Goal: Ask a question

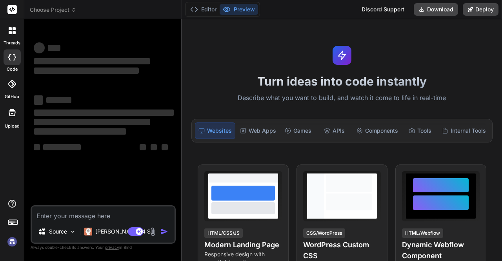
click at [115, 215] on textarea at bounding box center [103, 213] width 143 height 14
type textarea "x"
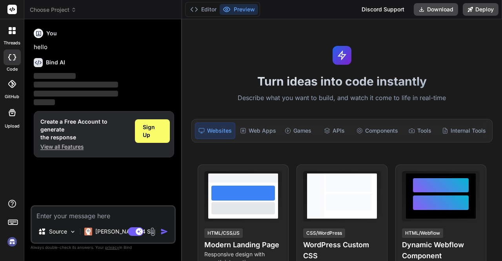
type textarea "g"
type textarea "x"
type textarea "gi"
type textarea "x"
type textarea "giv"
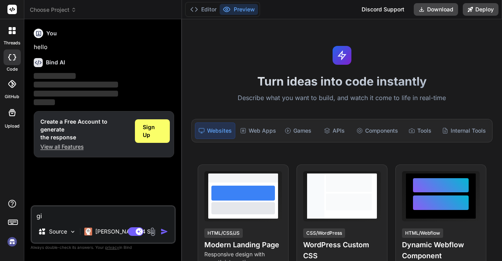
type textarea "x"
type textarea "giv"
type textarea "x"
type textarea "giv e"
type textarea "x"
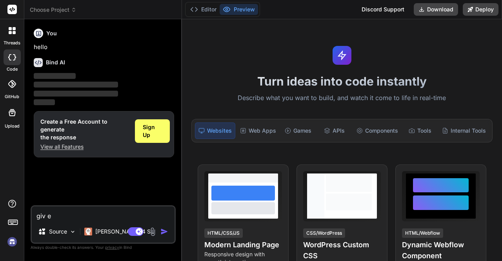
type textarea "giv e,"
type textarea "x"
type textarea "giv e,e"
type textarea "x"
type textarea "giv e,e"
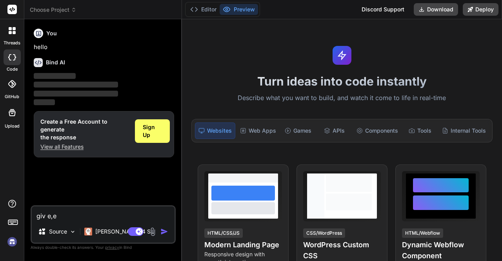
type textarea "x"
type textarea "giv e,e t"
type textarea "x"
type textarea "giv e,e th"
type textarea "x"
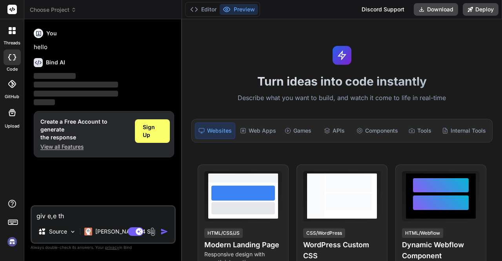
type textarea "giv e,e t"
type textarea "x"
type textarea "giv e,e"
type textarea "x"
type textarea "giv e,e"
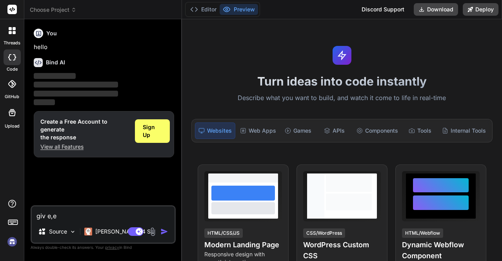
type textarea "x"
type textarea "giv e,"
type textarea "x"
type textarea "giv e"
type textarea "x"
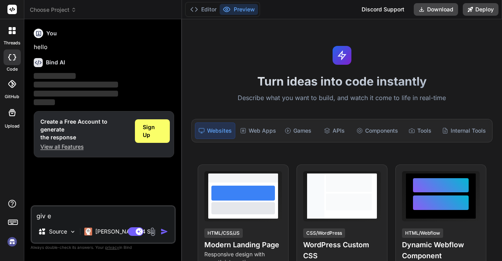
type textarea "giv"
type textarea "x"
type textarea "giv"
type textarea "x"
type textarea "givm"
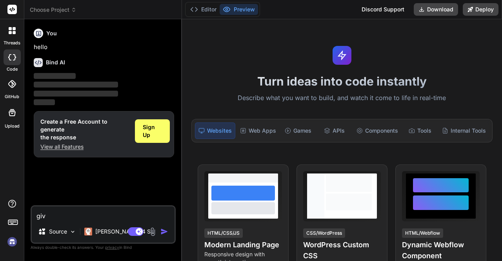
type textarea "x"
type textarea "givme"
type textarea "x"
type textarea "givme"
type textarea "x"
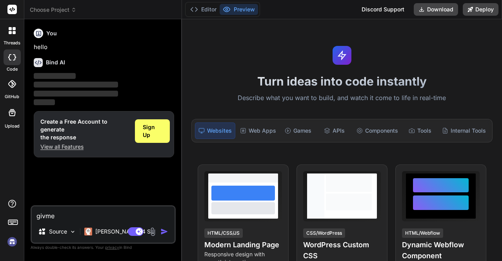
type textarea "givme a"
type textarea "x"
type textarea "givme a"
type textarea "x"
type textarea "givme a c"
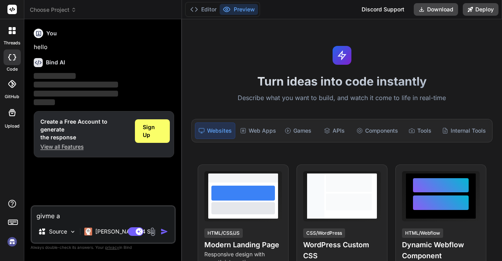
type textarea "x"
type textarea "givme a co"
type textarea "x"
type textarea "givme a cod"
type textarea "x"
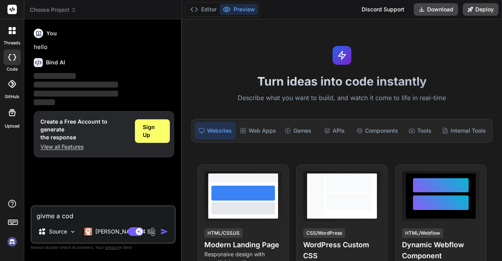
type textarea "givme a code"
type textarea "x"
type textarea "givme a code"
type textarea "x"
type textarea "givme a code f"
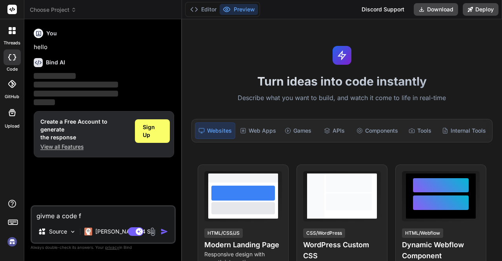
type textarea "x"
type textarea "givme a code fo"
type textarea "x"
type textarea "givme a code for"
type textarea "x"
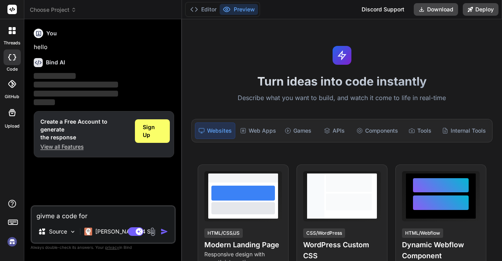
type textarea "givme a code for"
type textarea "x"
type textarea "givme a code for a"
type textarea "x"
type textarea "givme a code for an"
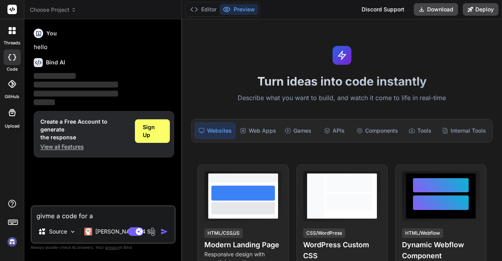
type textarea "x"
type textarea "givme a code for an"
type textarea "x"
type textarea "givme a code for an o"
type textarea "x"
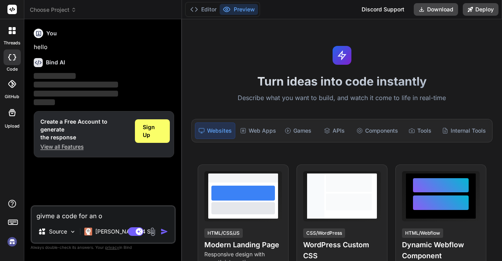
type textarea "givme a code for an oc"
type textarea "x"
type textarea "givme a code for an ocr"
type textarea "x"
type textarea "givme a code for an ocr"
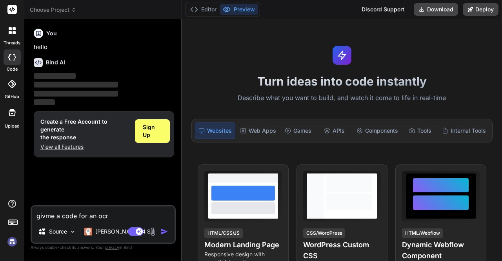
type textarea "x"
type textarea "givme a code for an ocr t"
type textarea "x"
type textarea "givme a code for an ocr th"
type textarea "x"
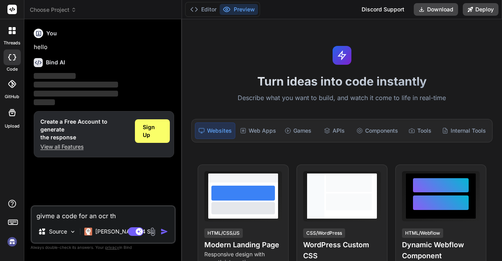
type textarea "givme a code for an ocr tha"
type textarea "x"
type textarea "givme a code for an ocr that"
type textarea "x"
type textarea "givme a code for an ocr that"
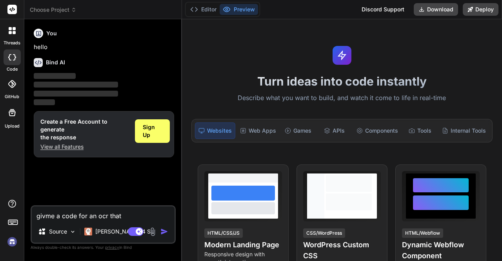
type textarea "x"
type textarea "givme a code for an ocr that u"
type textarea "x"
type textarea "givme a code for an ocr that us"
type textarea "x"
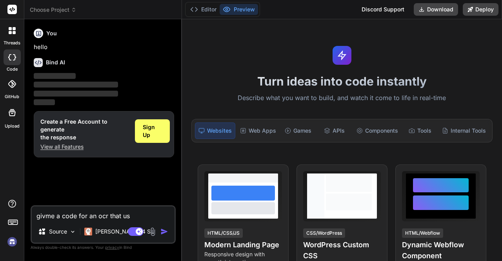
type textarea "givme a code for an ocr that use"
type textarea "x"
type textarea "givme a code for an ocr that uses"
type textarea "x"
type textarea "givme a code for an ocr that uses"
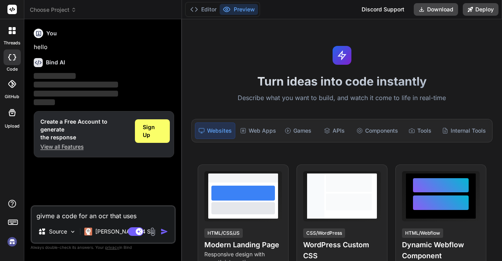
type textarea "x"
type textarea "givme a code for an ocr that uses u"
type textarea "x"
type textarea "givme a code for an ocr that uses ur"
type textarea "x"
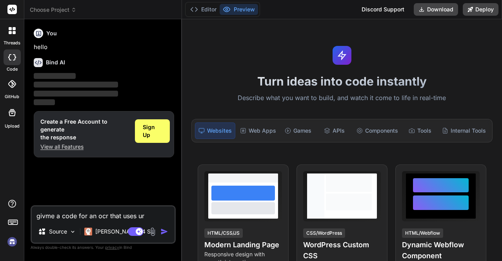
type textarea "givme a code for an ocr that uses urd"
type textarea "x"
type textarea "givme a code for an ocr that uses urdu"
type textarea "x"
type textarea "givme a code for an ocr that uses urdu"
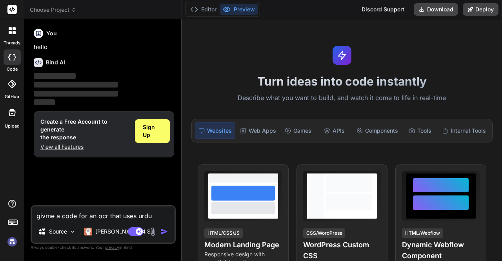
type textarea "x"
type textarea "givme a code for an ocr that uses urdu a"
type textarea "x"
type textarea "givme a code for an ocr that uses urdu as"
type textarea "x"
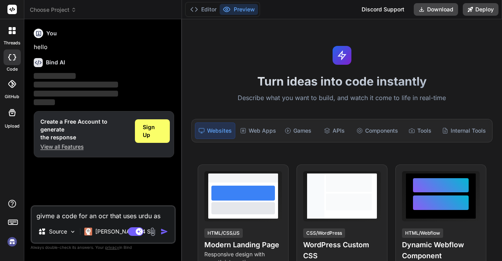
type textarea "givme a code for an ocr that uses urdu as"
type textarea "x"
type textarea "givme a code for an ocr that uses urdu as a"
type textarea "x"
type textarea "givme a code for an ocr that uses urdu as a"
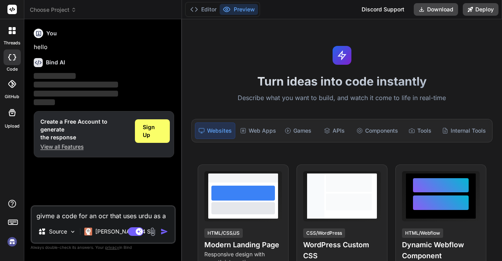
type textarea "x"
type textarea "givme a code for an ocr that uses urdu as a l"
type textarea "x"
type textarea "givme a code for an ocr that uses urdu as a la"
type textarea "x"
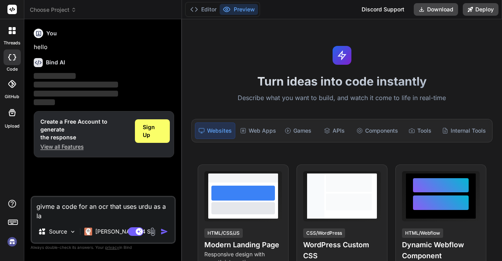
type textarea "givme a code for an ocr that uses urdu as a lan"
type textarea "x"
type textarea "givme a code for an ocr that uses urdu as a lang"
type textarea "x"
type textarea "givme a code for an ocr that uses urdu as a langu"
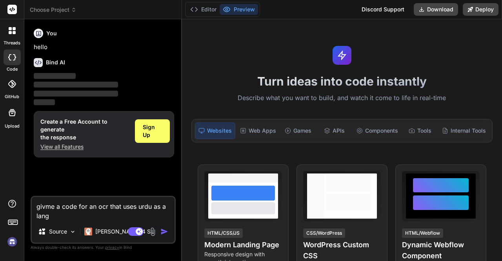
type textarea "x"
type textarea "givme a code for an ocr that uses urdu as a langua"
type textarea "x"
type textarea "givme a code for an ocr that uses urdu as a languag"
type textarea "x"
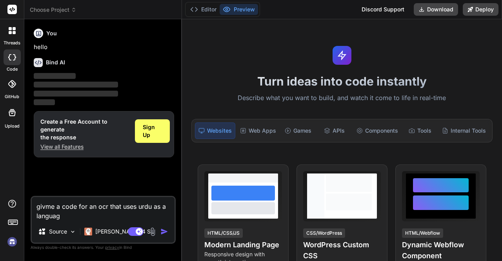
type textarea "givme a code for an ocr that uses urdu as a language"
type textarea "x"
type textarea "givme a code for an ocr that uses urdu as a language"
type textarea "x"
click at [107, 205] on textarea "givme a code for an ocr that uses urdu as a language" at bounding box center [103, 209] width 143 height 24
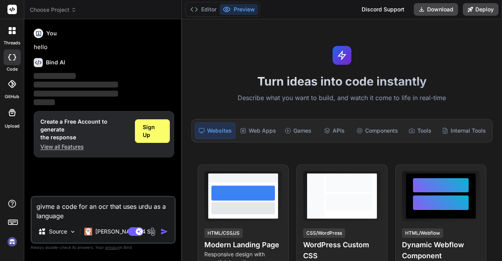
click at [85, 216] on textarea "givme a code for an ocr that uses urdu as a language" at bounding box center [103, 209] width 143 height 24
type textarea "givme a code for an ocr that uses urdu as a language a"
type textarea "x"
type textarea "givme a code for an ocr that uses urdu as a language an"
type textarea "x"
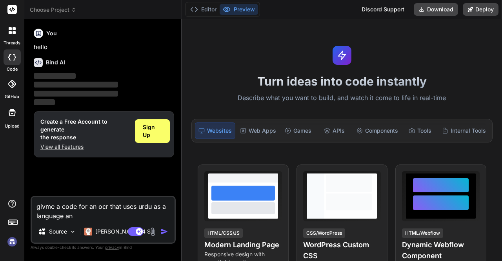
type textarea "givme a code for an ocr that uses urdu as a language and"
type textarea "x"
type textarea "givme a code for an ocr that uses urdu as a language and"
type textarea "x"
type textarea "givme a code for an ocr that uses urdu as a language and c"
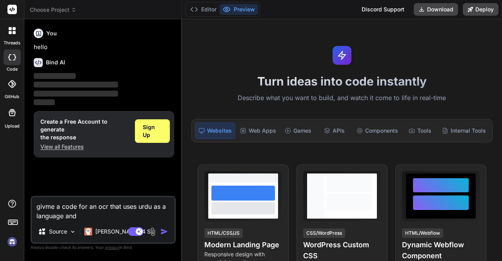
type textarea "x"
type textarea "givme a code for an ocr that uses urdu as a language and ca"
type textarea "x"
type textarea "givme a code for an ocr that uses urdu as a language and can"
type textarea "x"
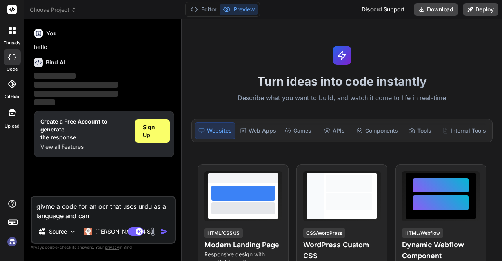
type textarea "givme a code for an ocr that uses urdu as a language and can"
type textarea "x"
type textarea "givme a code for an ocr that uses urdu as a language and can m"
type textarea "x"
type textarea "givme a code for an ocr that uses urdu as a language and can ma"
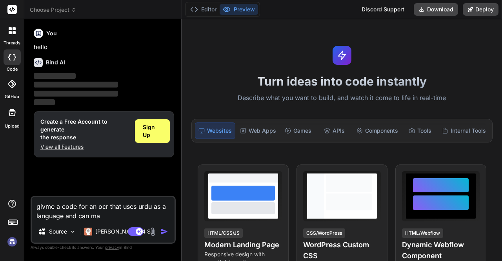
type textarea "x"
type textarea "givme a code for an ocr that uses urdu as a language and can mak"
type textarea "x"
type textarea "givme a code for an ocr that uses urdu as a language and can make"
type textarea "x"
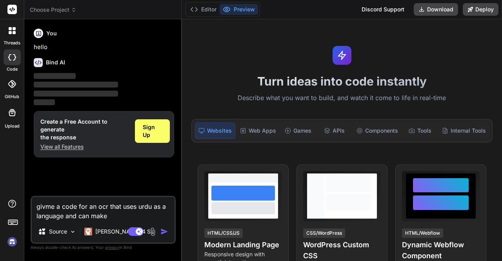
type textarea "givme a code for an ocr that uses urdu as a language and can make"
type textarea "x"
type textarea "givme a code for an ocr that uses urdu as a language and can make s"
type textarea "x"
type textarea "givme a code for an ocr that uses urdu as a language and can make su"
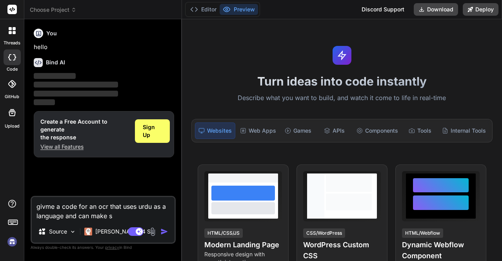
type textarea "x"
type textarea "givme a code for an ocr that uses urdu as a language and can make sur"
type textarea "x"
type textarea "givme a code for an ocr that uses urdu as a language and can make sure"
type textarea "x"
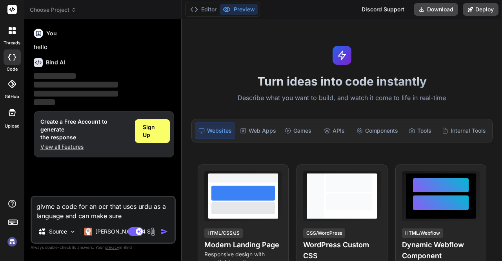
type textarea "givme a code for an ocr that uses urdu as a language and can make sure"
type textarea "x"
type textarea "givme a code for an ocr that uses urdu as a language and can make sure t"
type textarea "x"
type textarea "givme a code for an ocr that uses urdu as a language and can make sure to"
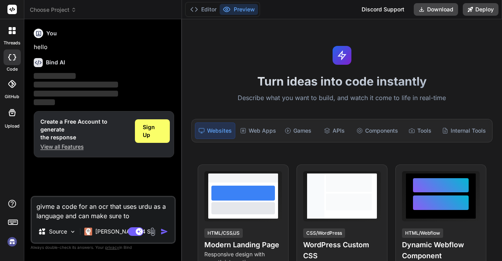
type textarea "x"
type textarea "givme a code for an ocr that uses urdu as a language and can make sure to"
type textarea "x"
type textarea "givme a code for an ocr that uses urdu as a language and can make sure to r"
type textarea "x"
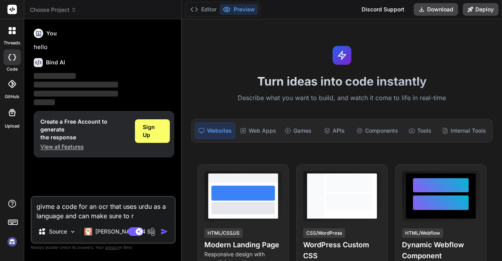
type textarea "givme a code for an ocr that uses urdu as a language and can make sure to re"
type textarea "x"
type textarea "givme a code for an ocr that uses urdu as a language and can make sure to rea"
type textarea "x"
type textarea "givme a code for an ocr that uses urdu as a language and can make sure to read"
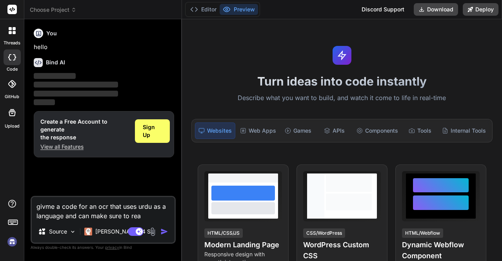
type textarea "x"
type textarea "givme a code for an ocr that uses urdu as a language and can make sure to read"
type textarea "x"
type textarea "givme a code for an ocr that uses urdu as a language and can make sure to read l"
type textarea "x"
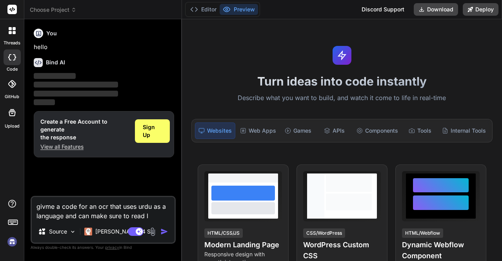
type textarea "givme a code for an ocr that uses urdu as a language and can make sure to read …"
type textarea "x"
type textarea "givme a code for an ocr that uses urdu as a language and can make sure to read …"
type textarea "x"
type textarea "givme a code for an ocr that uses urdu as a language and can make sure to read …"
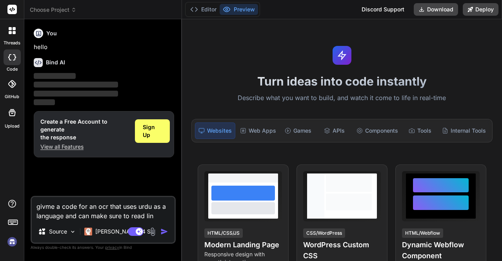
type textarea "x"
type textarea "givme a code for an ocr that uses urdu as a language and can make sure to read …"
type textarea "x"
type textarea "givme a code for an ocr that uses urdu as a language and can make sure to read …"
type textarea "x"
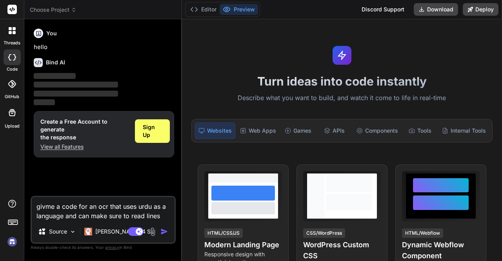
type textarea "givme a code for an ocr that uses urdu as a language and can make sure to read …"
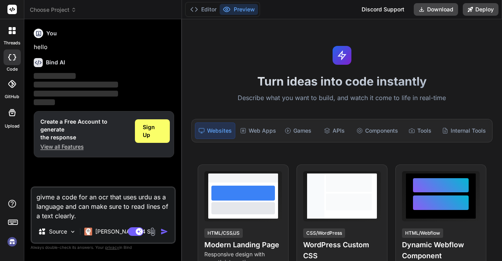
click at [168, 230] on img "button" at bounding box center [164, 231] width 8 height 8
click at [159, 131] on span "Sign Up" at bounding box center [152, 131] width 19 height 16
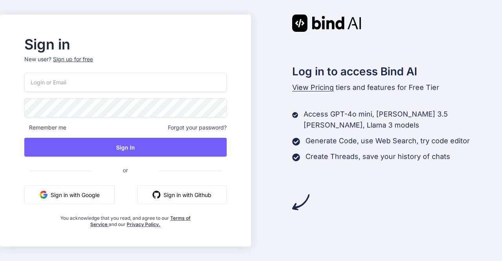
click at [204, 126] on span "Forgot your password?" at bounding box center [197, 128] width 59 height 8
click at [67, 80] on input "email" at bounding box center [125, 82] width 202 height 19
type input "m"
